Goal: Find specific page/section: Find specific page/section

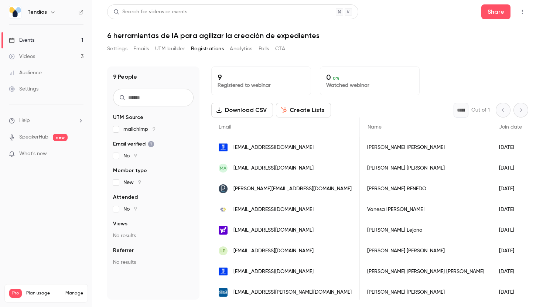
scroll to position [0, 229]
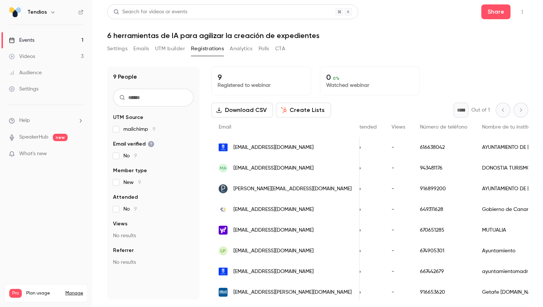
click at [49, 38] on link "Events 1" at bounding box center [46, 40] width 92 height 16
